Goal: Transaction & Acquisition: Purchase product/service

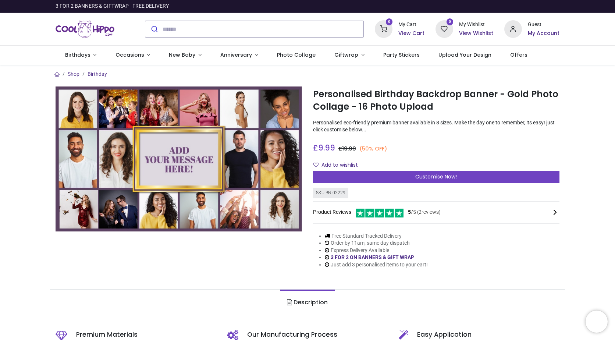
click at [363, 172] on div "Customise Now!" at bounding box center [436, 177] width 246 height 13
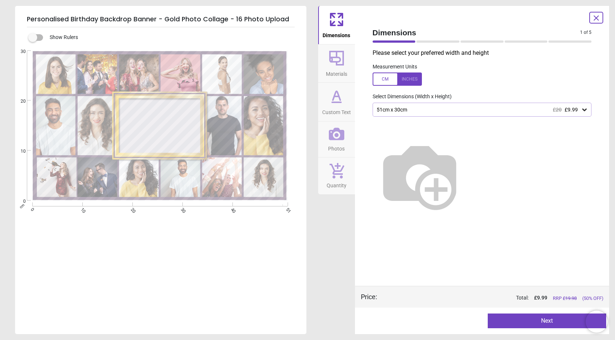
click at [405, 113] on div "51cm x 30cm £20 £9.99" at bounding box center [478, 110] width 205 height 6
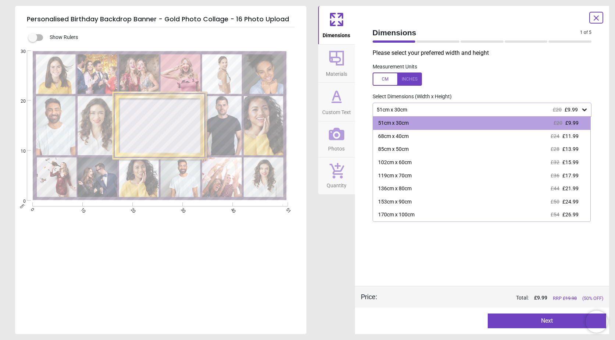
click at [331, 134] on icon at bounding box center [336, 134] width 15 height 13
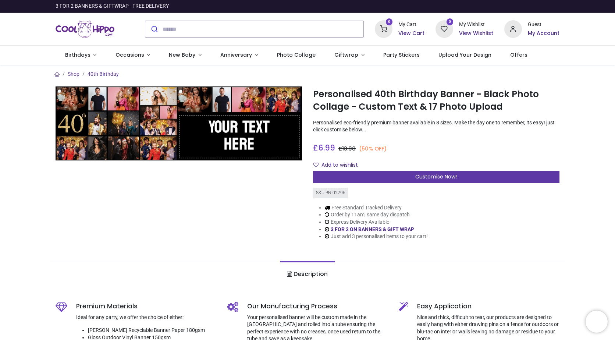
click at [406, 178] on div "Customise Now!" at bounding box center [436, 177] width 246 height 13
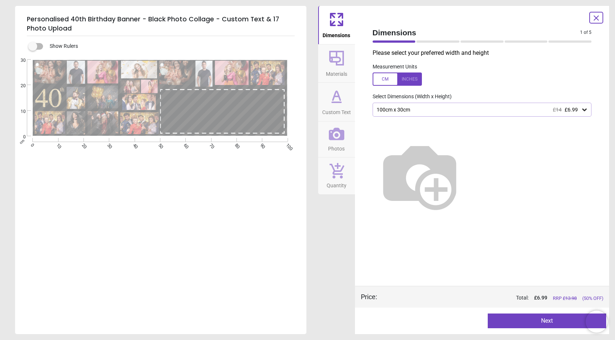
click at [397, 111] on div "100cm x 30cm £14 £6.99" at bounding box center [478, 110] width 205 height 6
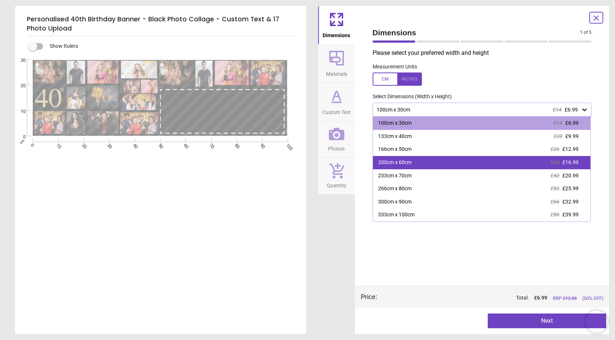
click at [400, 156] on div "200cm x 60cm £34 £16.99" at bounding box center [482, 162] width 218 height 13
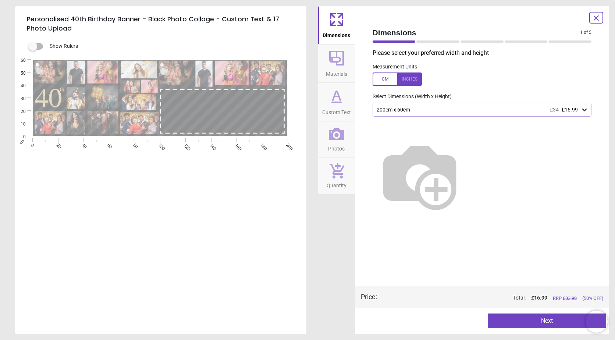
click at [402, 84] on div at bounding box center [397, 78] width 49 height 13
click at [413, 110] on div "78.7" x 23.6" (6ft 7" x 2ft) £34 £16.99" at bounding box center [478, 110] width 205 height 6
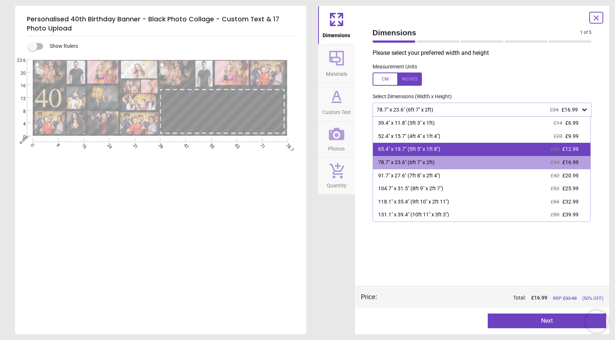
click at [423, 150] on div "65.4" x 19.7" (5ft 5" x 1ft 8")" at bounding box center [409, 149] width 62 height 7
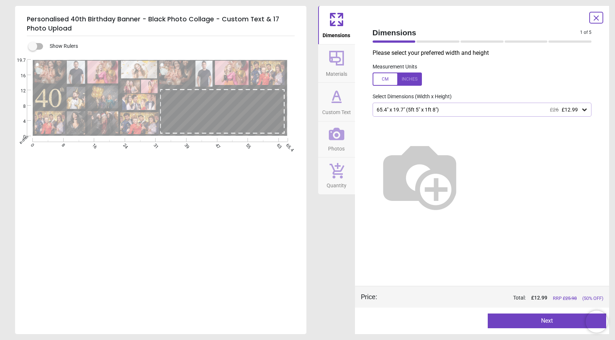
click at [217, 99] on div at bounding box center [223, 110] width 118 height 40
click at [337, 228] on div "Dimensions Materials Custom Text Photos Quantity" at bounding box center [336, 170] width 37 height 328
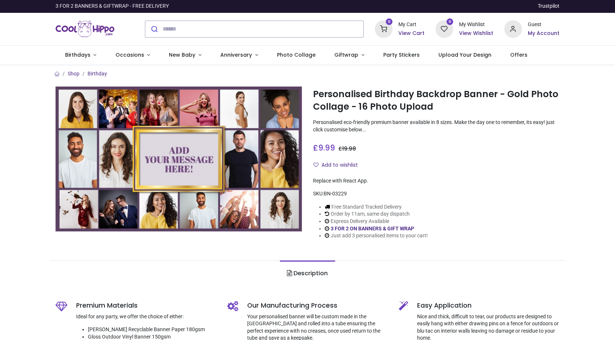
click at [236, 158] on img at bounding box center [179, 158] width 246 height 145
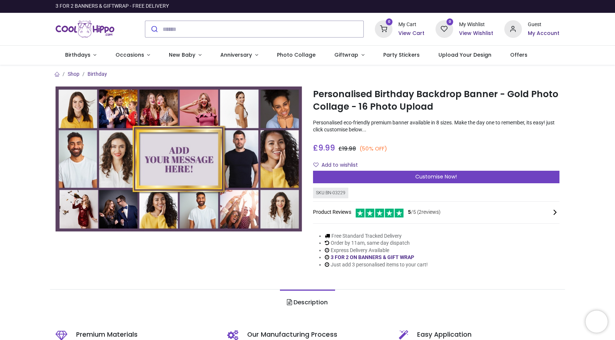
click at [613, 43] on div "0 My Cart View Cart 0 Guest" at bounding box center [307, 29] width 615 height 33
click at [358, 184] on div "Personalised Birthday Backdrop Banner - Gold Photo Collage - 16 Photo Upload ht…" at bounding box center [435, 182] width 257 height 193
click at [358, 183] on div "Personalised Birthday Backdrop Banner - Gold Photo Collage - 16 Photo Upload ht…" at bounding box center [435, 182] width 257 height 193
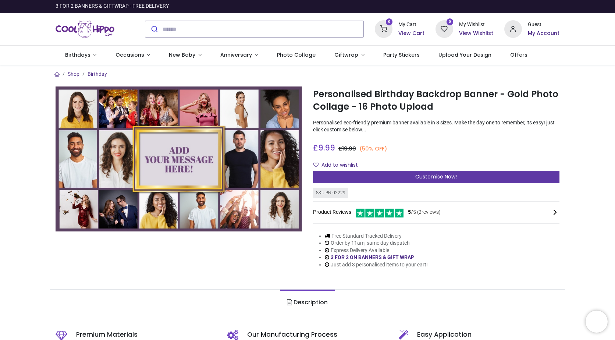
click at [358, 183] on div "Customise Now!" at bounding box center [436, 177] width 246 height 13
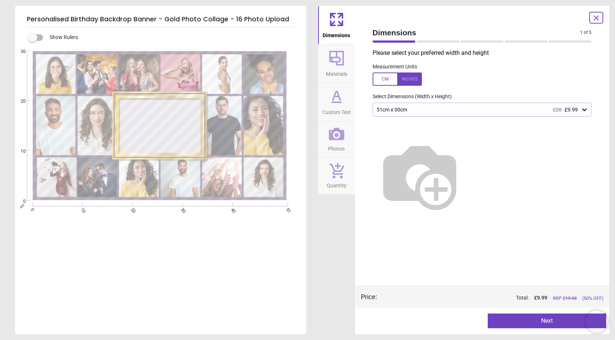
click at [398, 82] on div at bounding box center [397, 78] width 49 height 13
click at [396, 110] on div "20.1" x 11.8" (1ft 8" x 1ft) £20 £9.99" at bounding box center [478, 110] width 205 height 6
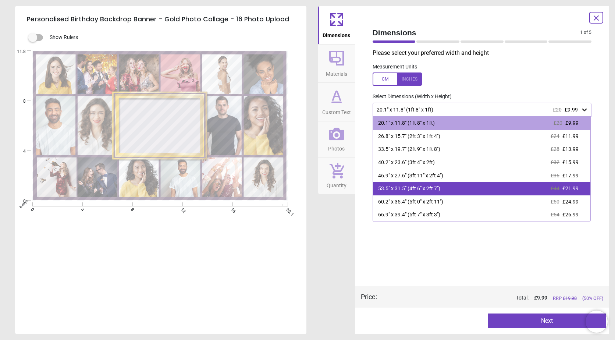
click at [391, 184] on div "53.5" x 31.5" (4ft 6" x 2ft 7") £44 £21.99" at bounding box center [482, 188] width 218 height 13
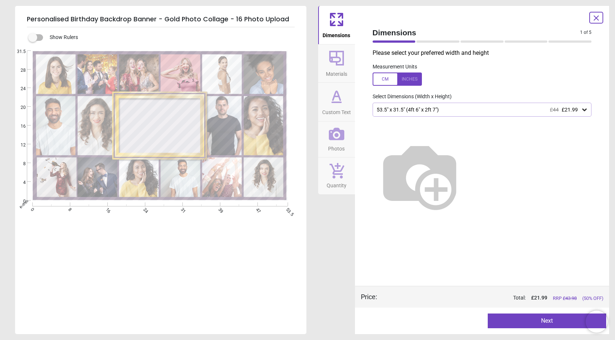
click at [333, 64] on icon at bounding box center [337, 58] width 18 height 18
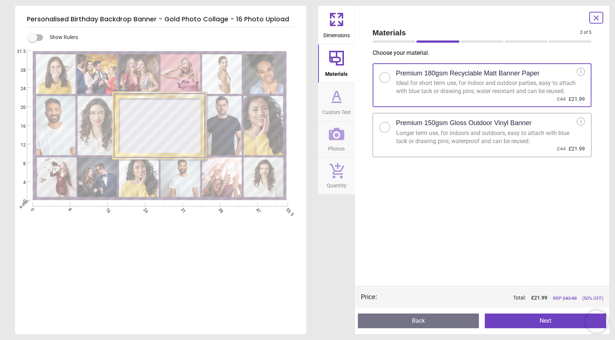
click at [470, 79] on div "Ideal for short term use, for indoor and outdoor parties, easy to attach with b…" at bounding box center [486, 87] width 181 height 17
click at [533, 320] on button "Next" at bounding box center [545, 320] width 121 height 15
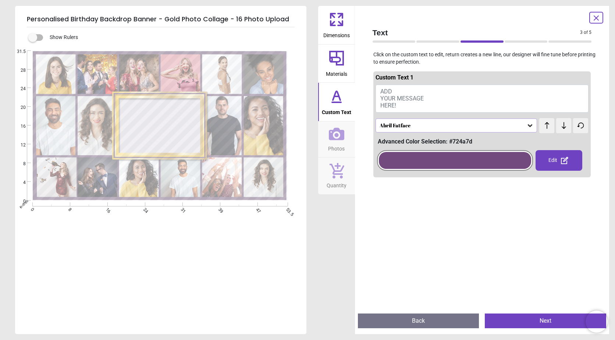
click at [327, 124] on button "Photos" at bounding box center [336, 139] width 37 height 36
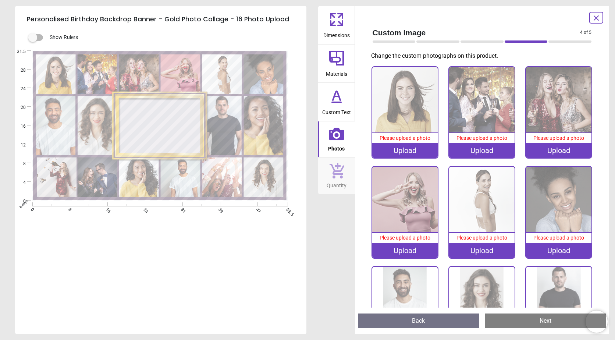
click at [402, 150] on div "Upload" at bounding box center [404, 150] width 65 height 15
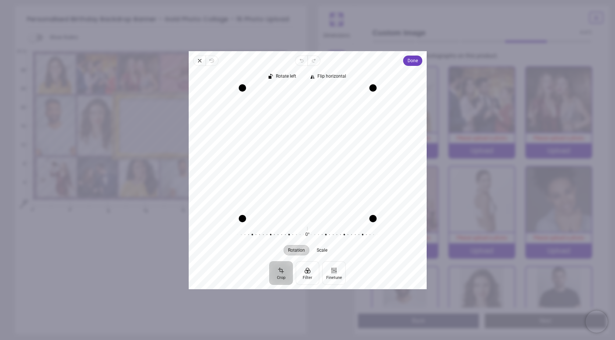
drag, startPoint x: 329, startPoint y: 142, endPoint x: 331, endPoint y: 156, distance: 14.1
click at [331, 156] on div "Recenter" at bounding box center [308, 153] width 226 height 131
click at [408, 66] on div "Rotate left Flip horizontal Recenter Rotation Scale 0° Reset" at bounding box center [308, 163] width 238 height 195
click at [409, 65] on span "Done" at bounding box center [412, 60] width 10 height 9
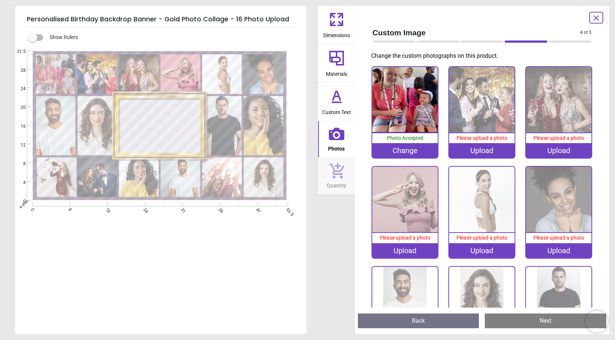
click at [377, 150] on div "Change" at bounding box center [404, 150] width 65 height 15
click at [473, 149] on div "Upload" at bounding box center [481, 150] width 65 height 15
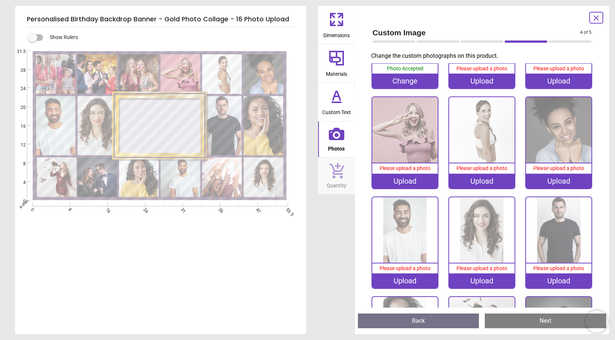
scroll to position [71, 0]
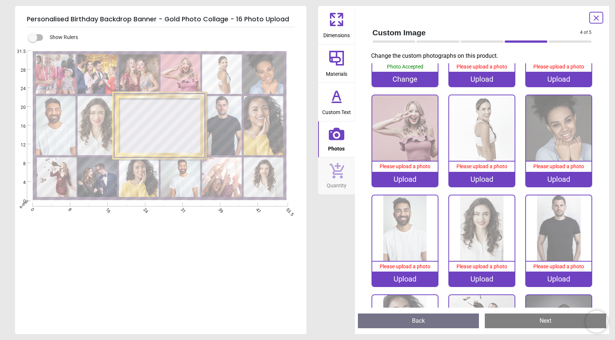
click at [473, 280] on div "100% Photo Accepted Change 0% Please upload a photo Upload 0% Please upload a p…" at bounding box center [482, 294] width 231 height 599
click at [476, 271] on div "Upload" at bounding box center [481, 278] width 65 height 15
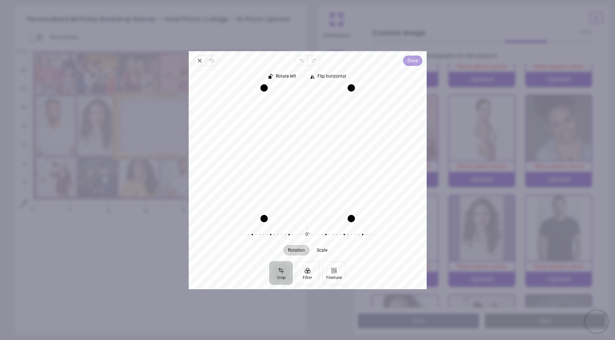
click at [412, 60] on span "Done" at bounding box center [412, 60] width 10 height 9
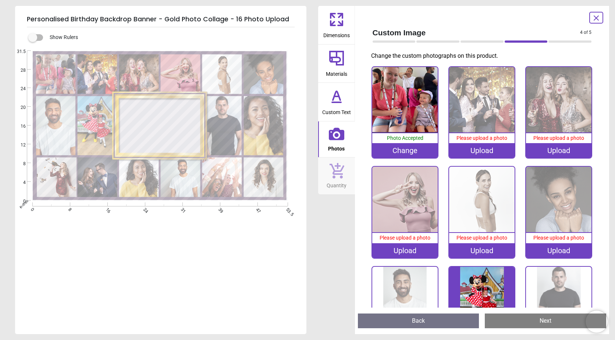
scroll to position [71, 0]
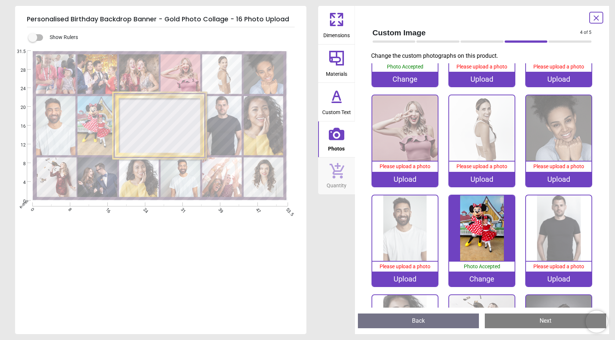
click at [217, 143] on image at bounding box center [223, 125] width 40 height 59
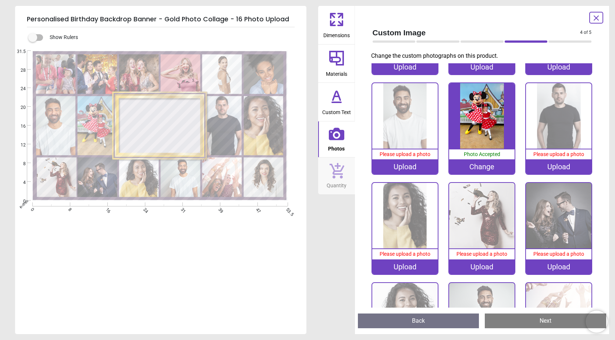
scroll to position [201, 0]
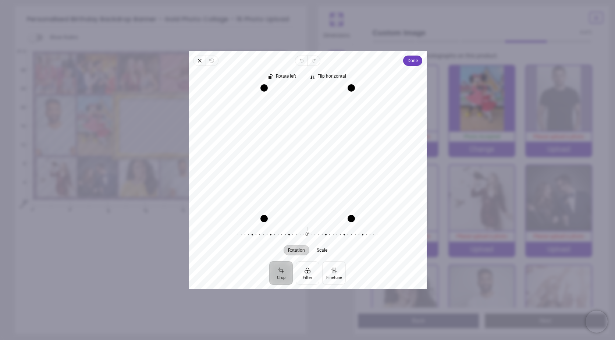
drag, startPoint x: 311, startPoint y: 178, endPoint x: 303, endPoint y: 178, distance: 8.5
click at [303, 177] on div "Recenter" at bounding box center [308, 153] width 226 height 131
click at [326, 235] on div at bounding box center [305, 234] width 141 height 21
click at [323, 237] on div at bounding box center [305, 234] width 141 height 21
click at [323, 238] on div at bounding box center [304, 234] width 141 height 21
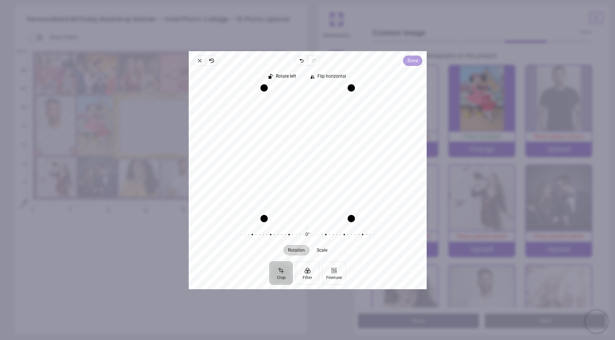
click at [409, 61] on span "Done" at bounding box center [412, 60] width 10 height 9
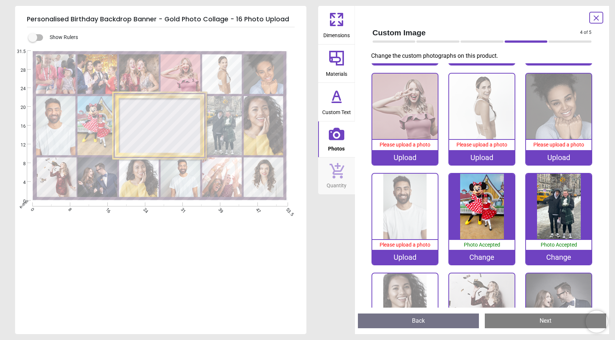
scroll to position [0, 0]
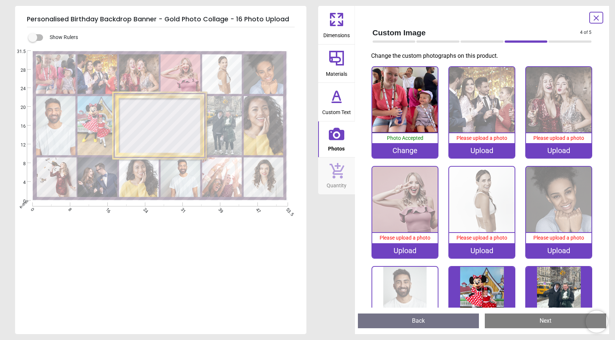
click at [476, 148] on div "Upload" at bounding box center [481, 150] width 65 height 15
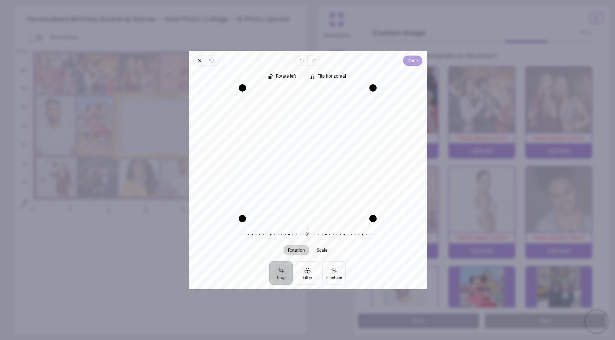
click at [412, 60] on span "Done" at bounding box center [412, 60] width 10 height 9
